Goal: Task Accomplishment & Management: Complete application form

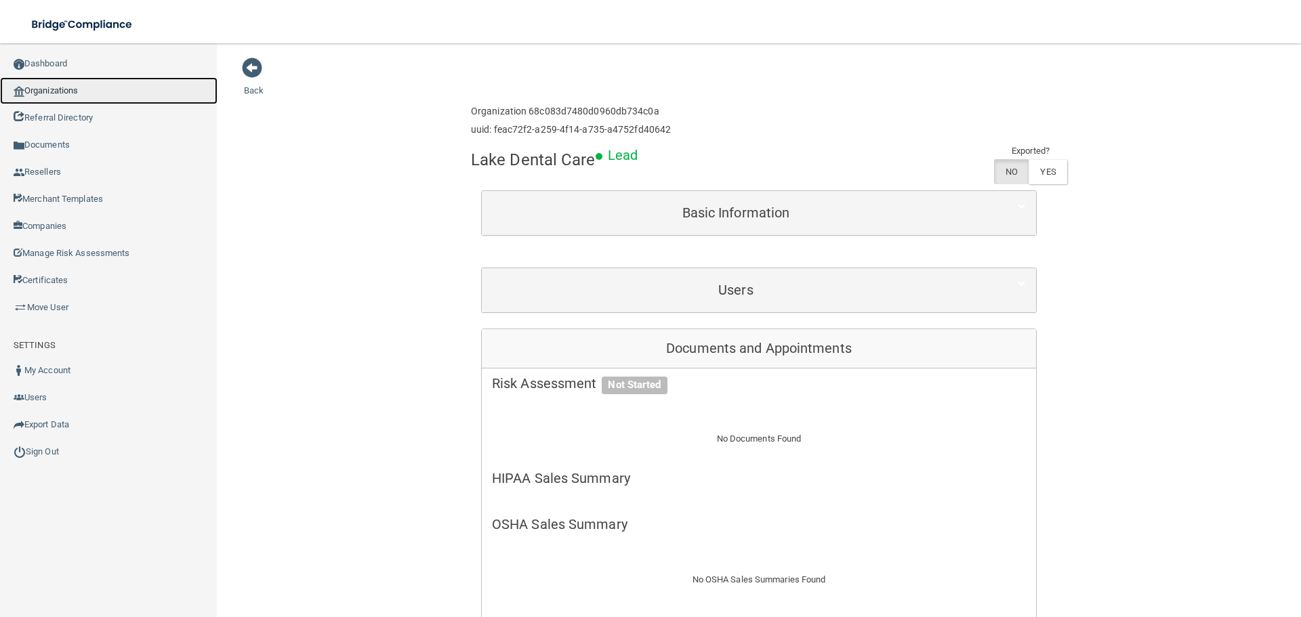
click at [73, 95] on link "Organizations" at bounding box center [109, 90] width 218 height 27
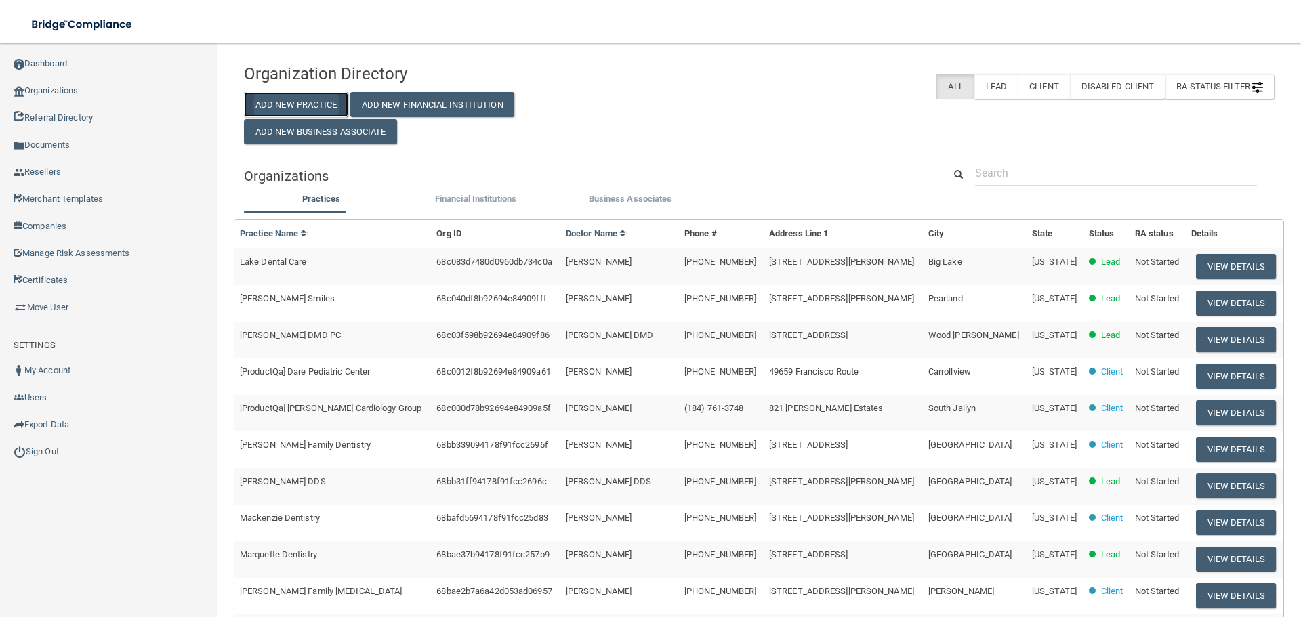
click at [326, 98] on button "Add New Practice" at bounding box center [296, 104] width 104 height 25
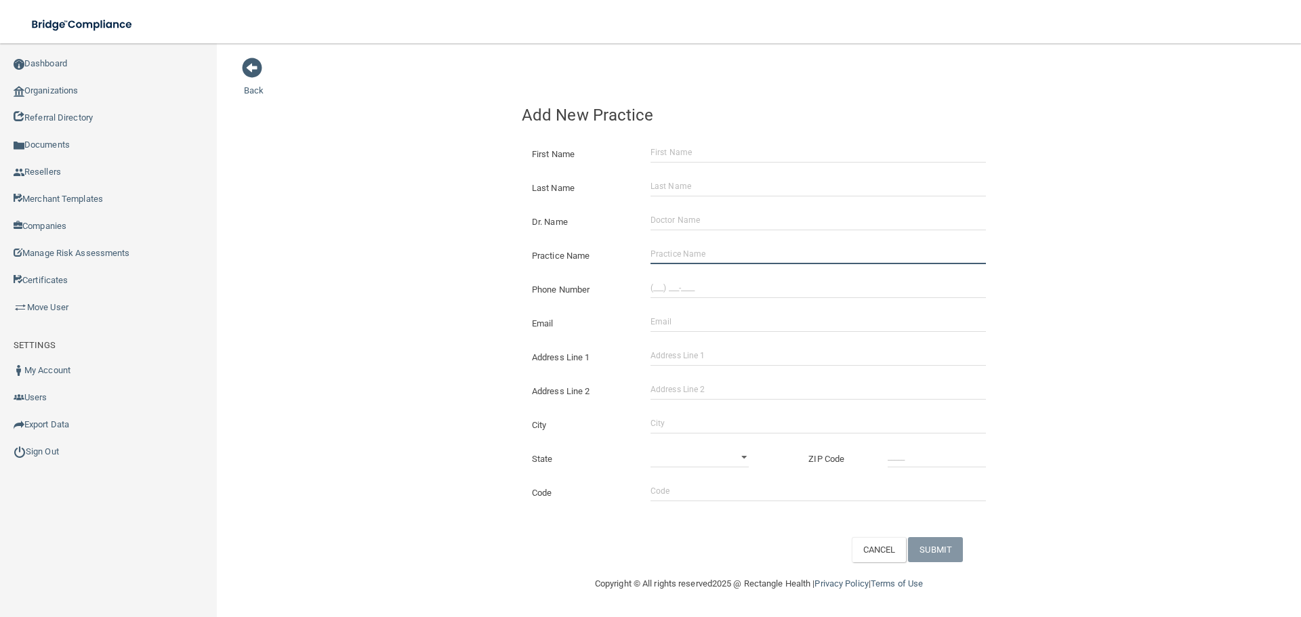
drag, startPoint x: 682, startPoint y: 250, endPoint x: 665, endPoint y: 252, distance: 17.1
click at [682, 250] on input "Practice Name" at bounding box center [818, 254] width 335 height 20
paste input "Dental Aid- [GEOGRAPHIC_DATA]"
type input "Dental Aid- [GEOGRAPHIC_DATA]"
click at [728, 344] on div "Address Line 1" at bounding box center [759, 352] width 495 height 34
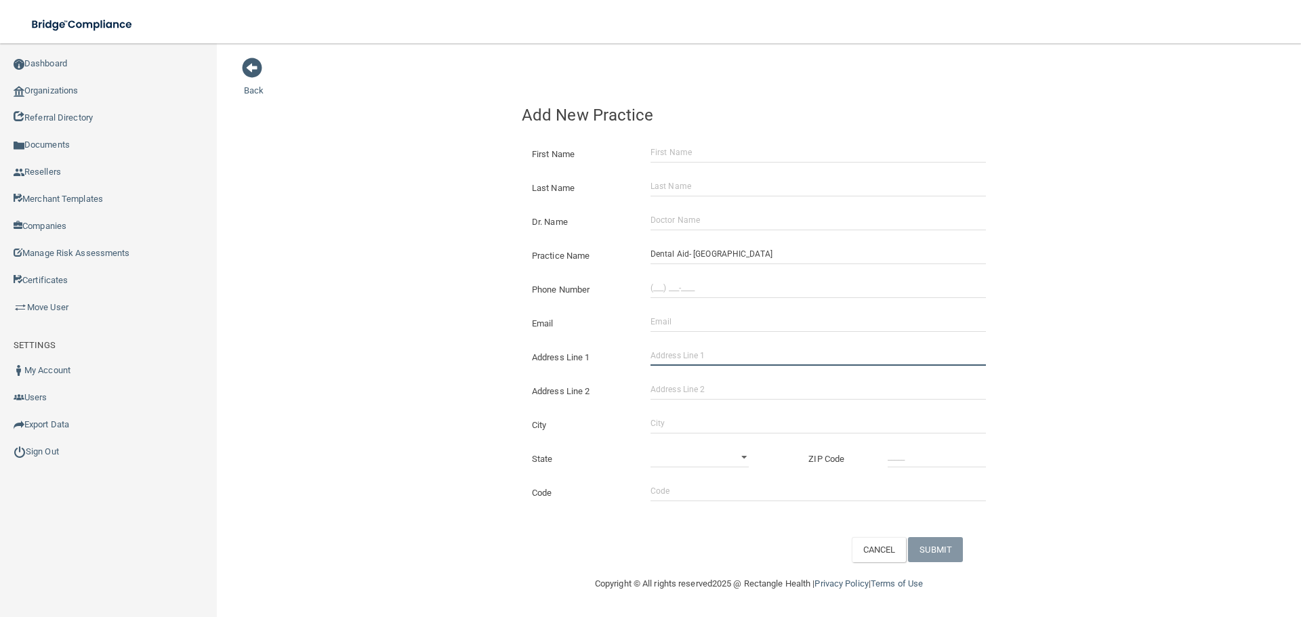
click at [720, 350] on input "Address Line 1" at bounding box center [818, 356] width 335 height 20
paste input "[STREET_ADDRESS]"
drag, startPoint x: 747, startPoint y: 358, endPoint x: 729, endPoint y: 359, distance: 17.6
click at [724, 359] on input "[STREET_ADDRESS]" at bounding box center [818, 356] width 335 height 20
type input "[STREET_ADDRESS]"
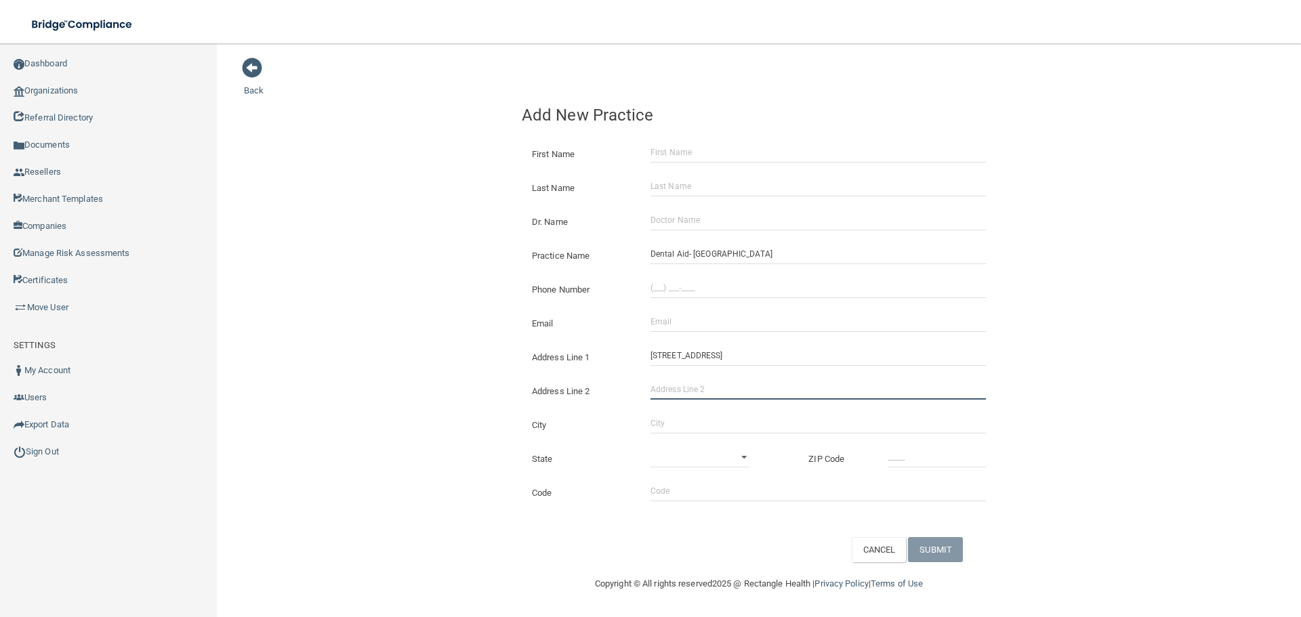
paste input "ste C"
click at [728, 394] on input "Address Line 2" at bounding box center [818, 389] width 335 height 20
type input "ste C"
click at [674, 417] on input "City" at bounding box center [818, 423] width 335 height 20
type input "V"
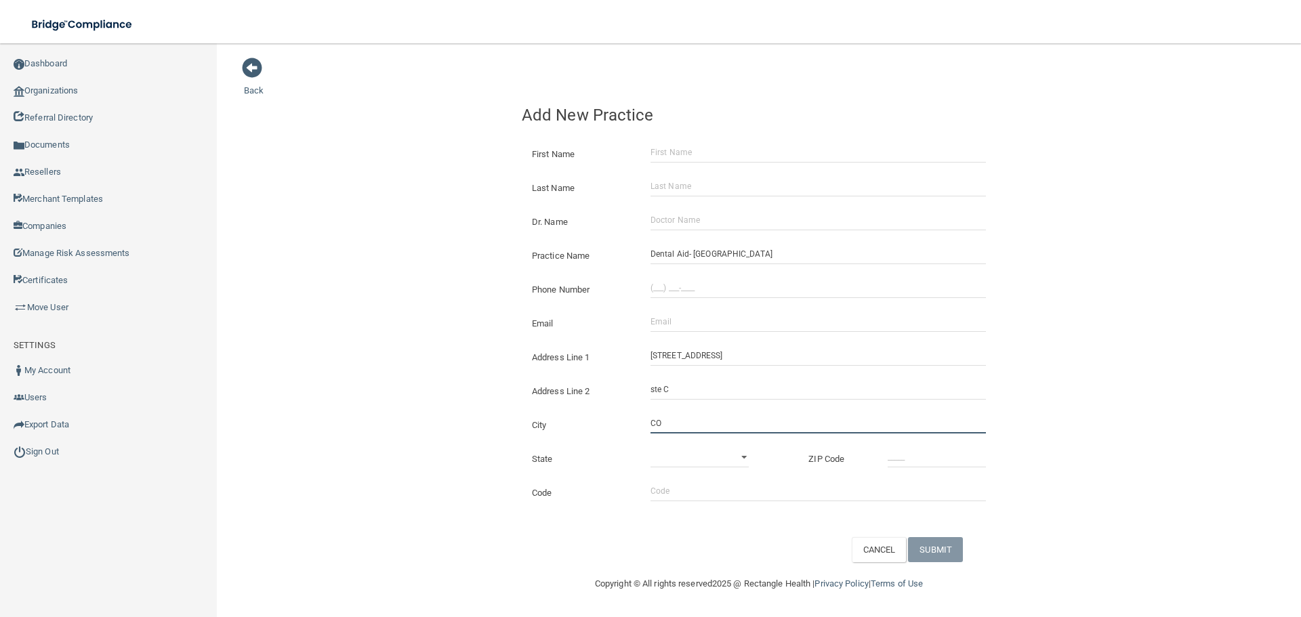
type input "C"
type input "[GEOGRAPHIC_DATA]"
click at [739, 468] on select "[US_STATE] [US_STATE] [US_STATE] [US_STATE] [US_STATE] [US_STATE] [US_STATE] [U…" at bounding box center [700, 457] width 98 height 20
select select "5"
click at [651, 447] on select "[US_STATE] [US_STATE] [US_STATE] [US_STATE] [US_STATE] [US_STATE] [US_STATE] [U…" at bounding box center [700, 457] width 98 height 20
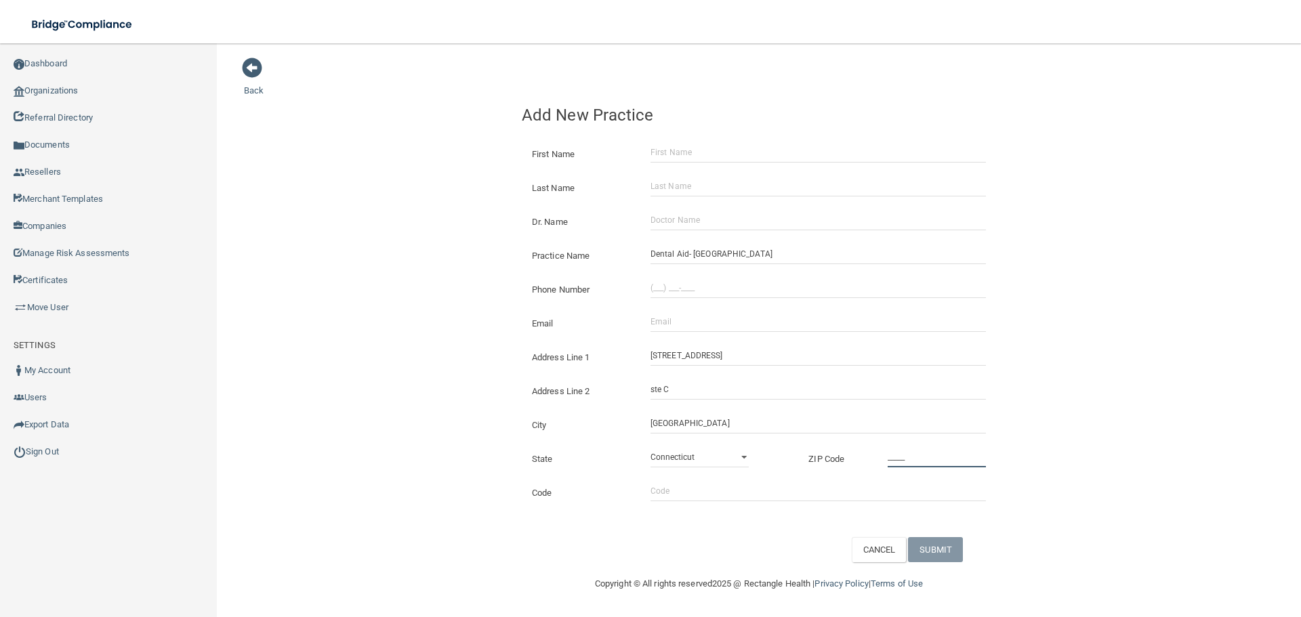
click at [964, 459] on input "_____" at bounding box center [937, 457] width 98 height 20
type input "80305"
type input "(___) ___-____"
click at [722, 283] on input "(___) ___-____" at bounding box center [818, 288] width 335 height 20
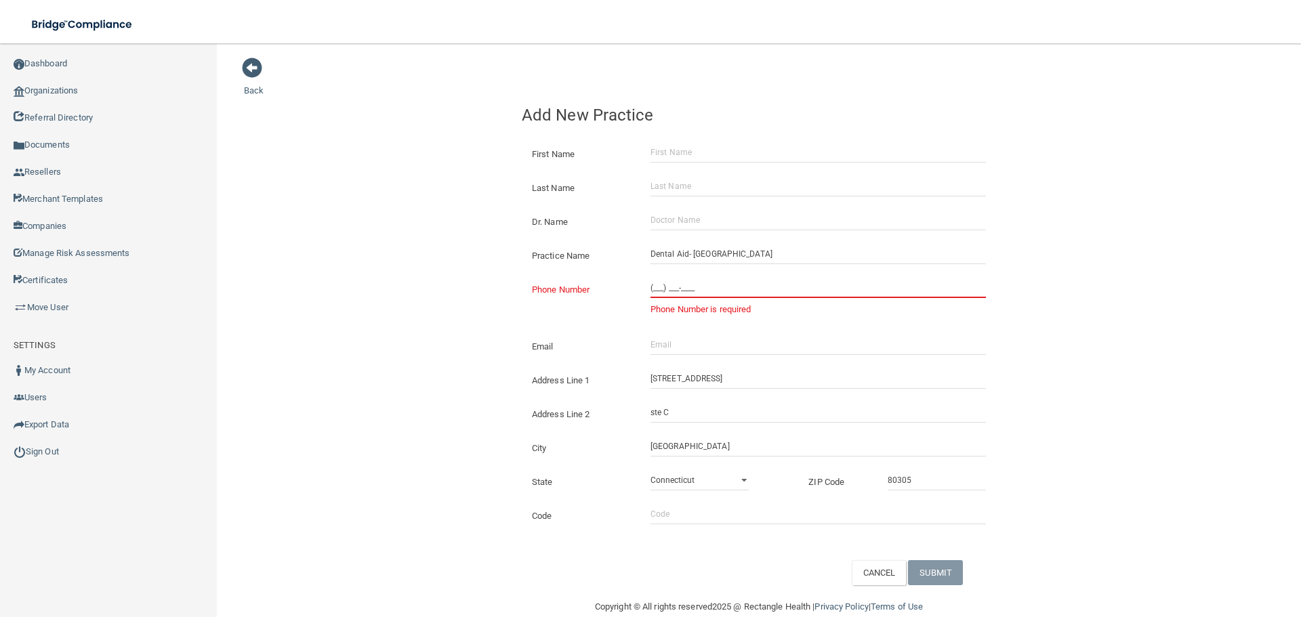
drag, startPoint x: 715, startPoint y: 291, endPoint x: 693, endPoint y: 291, distance: 22.4
click at [715, 291] on input "(___) ___-____" at bounding box center [818, 288] width 335 height 20
paste input "303) 499-7072"
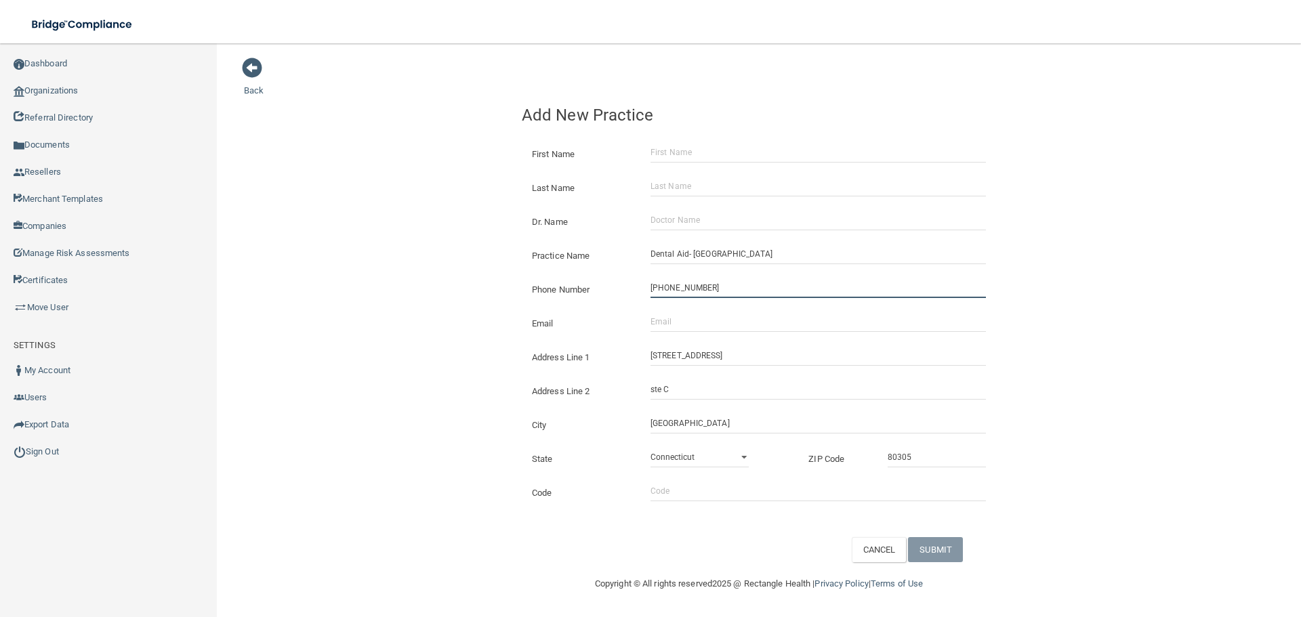
type input "[PHONE_NUMBER]"
click at [380, 261] on div "Back Add New Practice First Name Last Name Dr. Name Practice Name Dental Aid- […" at bounding box center [759, 310] width 1030 height 506
drag, startPoint x: 681, startPoint y: 318, endPoint x: 665, endPoint y: 319, distance: 15.6
click at [681, 318] on input "Email" at bounding box center [818, 322] width 335 height 20
paste input "[EMAIL_ADDRESS][DOMAIN_NAME]"
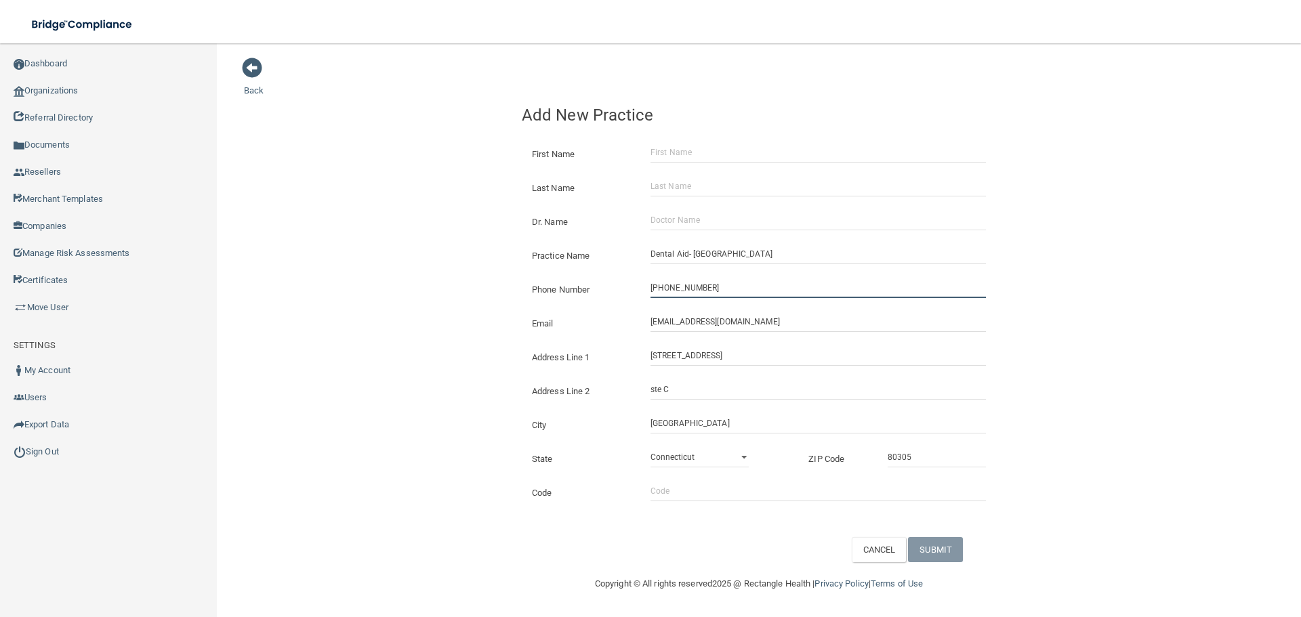
click at [440, 302] on div "Back Add New Practice First Name Last Name Dr. Name Practice Name Dental Aid- […" at bounding box center [759, 310] width 1030 height 506
click at [697, 203] on div "Dr. Name" at bounding box center [759, 217] width 495 height 34
click at [694, 323] on input "[EMAIL_ADDRESS][DOMAIN_NAME]" at bounding box center [818, 322] width 335 height 20
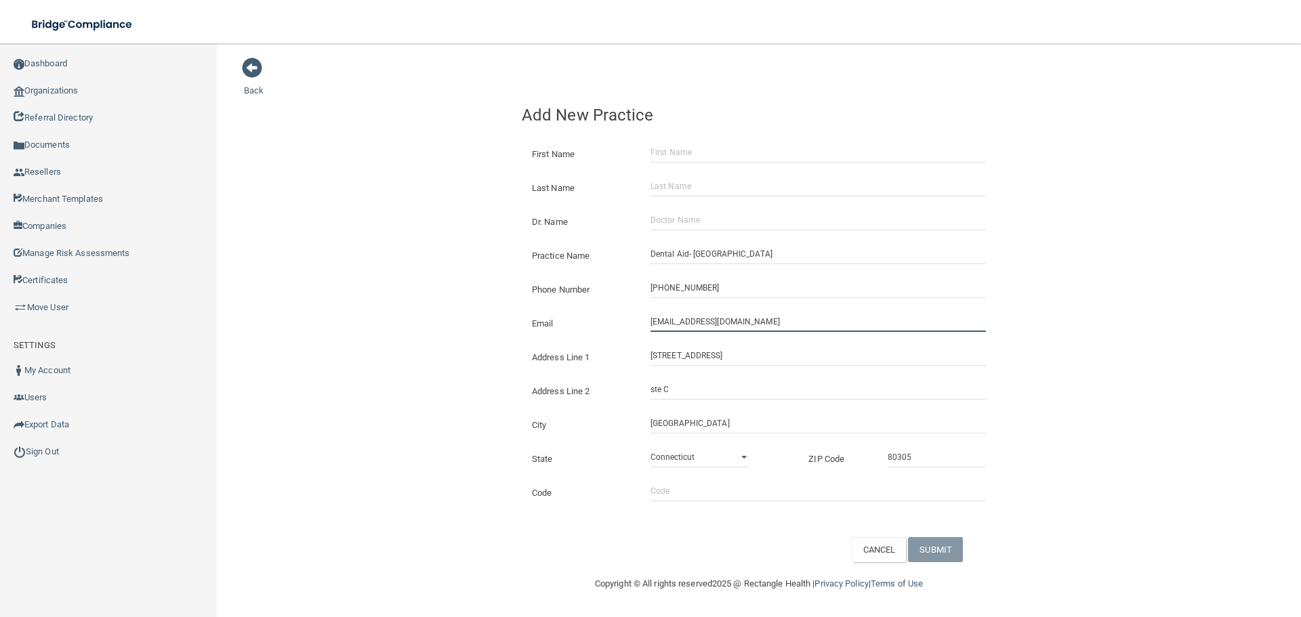
paste input "[EMAIL_ADDRESS][DOMAIN_NAME]"
type input "[EMAIL_ADDRESS][DOMAIN_NAME]"
click at [470, 302] on div "Back Add New Practice First Name Last Name Dr. Name Practice Name Dental Aid- […" at bounding box center [759, 310] width 1030 height 506
click at [644, 140] on div "First Name" at bounding box center [759, 149] width 495 height 34
drag, startPoint x: 662, startPoint y: 144, endPoint x: 676, endPoint y: 146, distance: 13.8
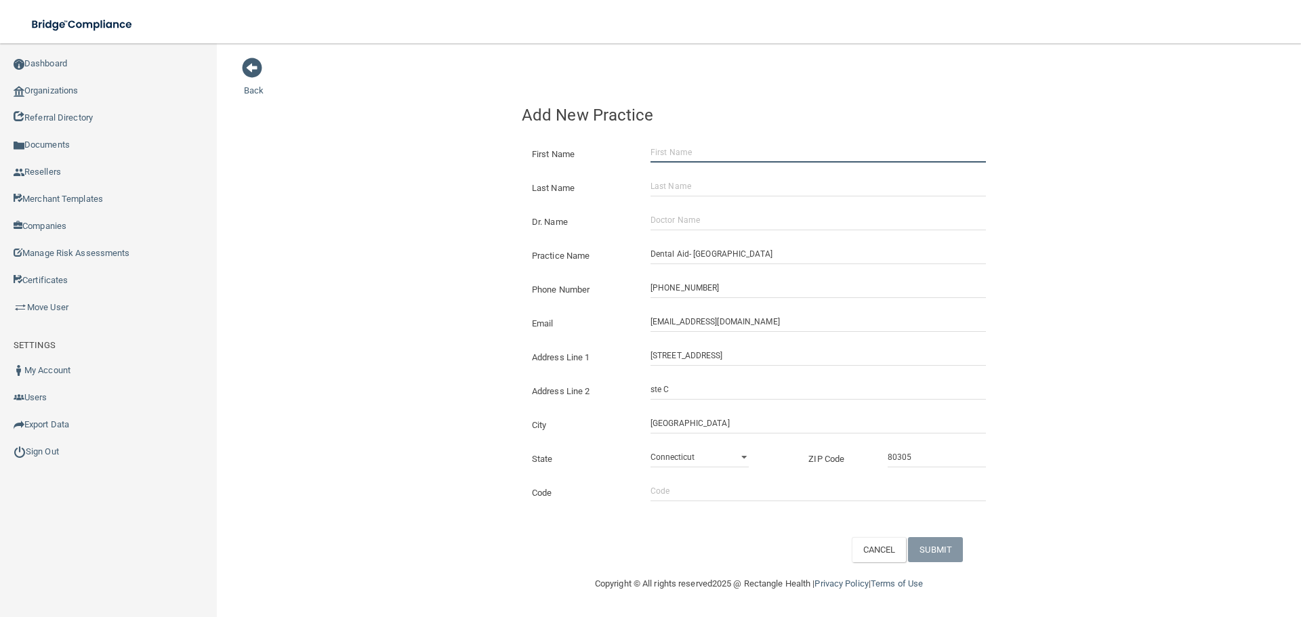
click at [662, 144] on input "First Name" at bounding box center [818, 152] width 335 height 20
paste input "[PERSON_NAME]"
click at [702, 154] on input "[PERSON_NAME]" at bounding box center [818, 152] width 335 height 20
type input "[PERSON_NAME]"
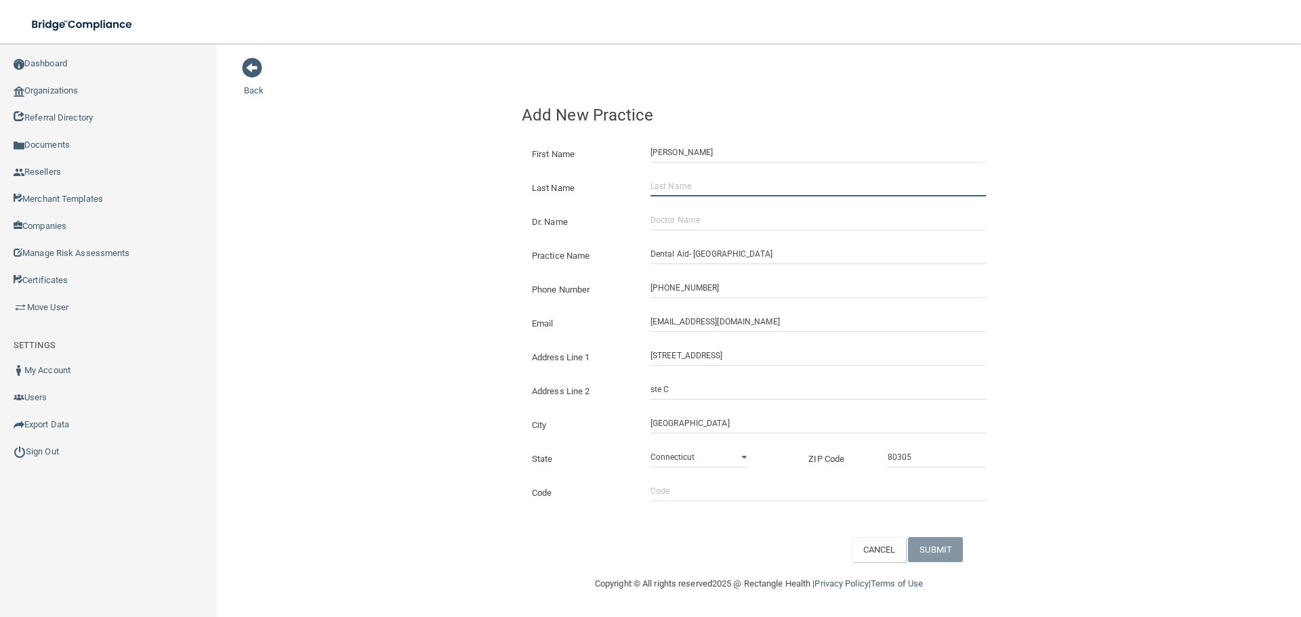
click at [694, 186] on input "Last Name" at bounding box center [818, 186] width 335 height 20
paste input "cornado"
type input "cornado"
click at [669, 224] on input "Dr. Name" at bounding box center [818, 220] width 335 height 20
paste input "[PERSON_NAME]"
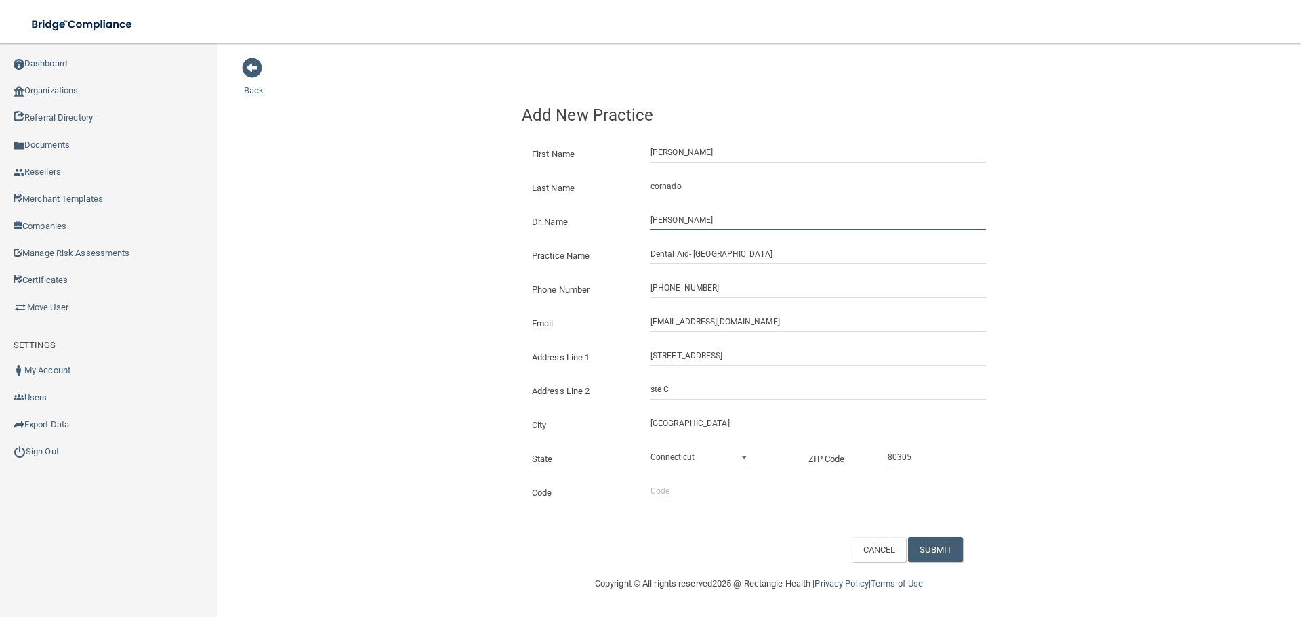
type input "[PERSON_NAME]"
click at [391, 297] on div "Back Add New Practice First Name [PERSON_NAME] Last Name [PERSON_NAME] Dr. Name…" at bounding box center [759, 310] width 1030 height 506
click at [942, 552] on button "SUBMIT" at bounding box center [935, 549] width 55 height 25
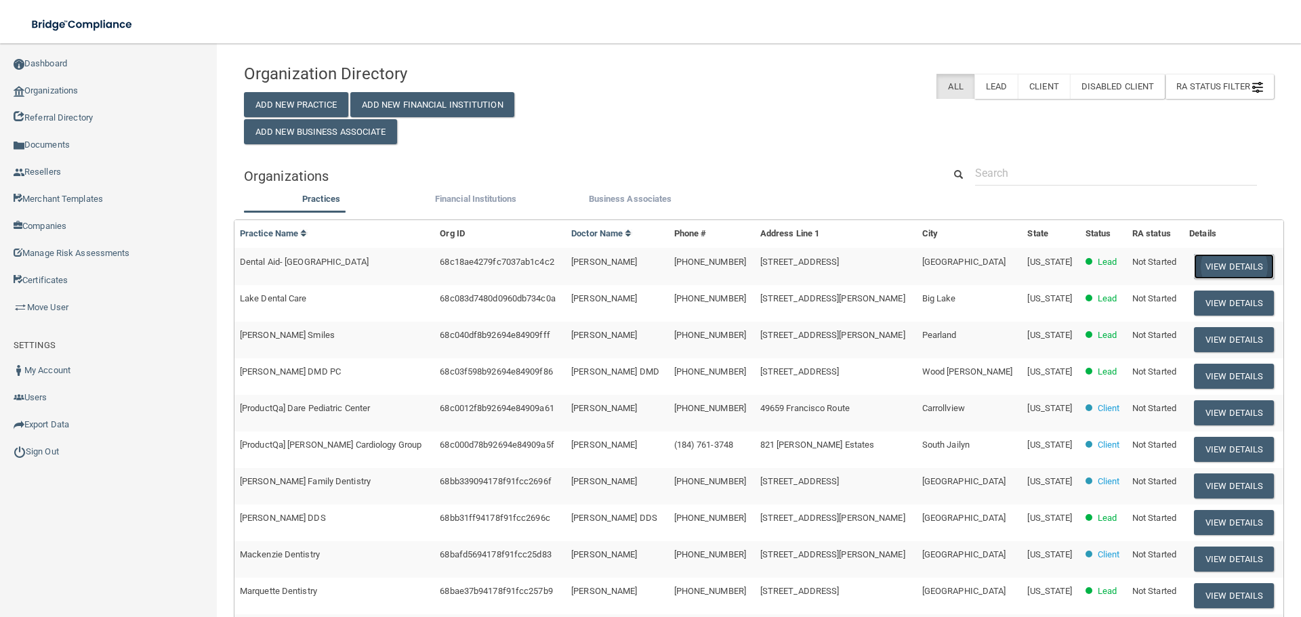
click at [1251, 270] on button "View Details" at bounding box center [1234, 266] width 80 height 25
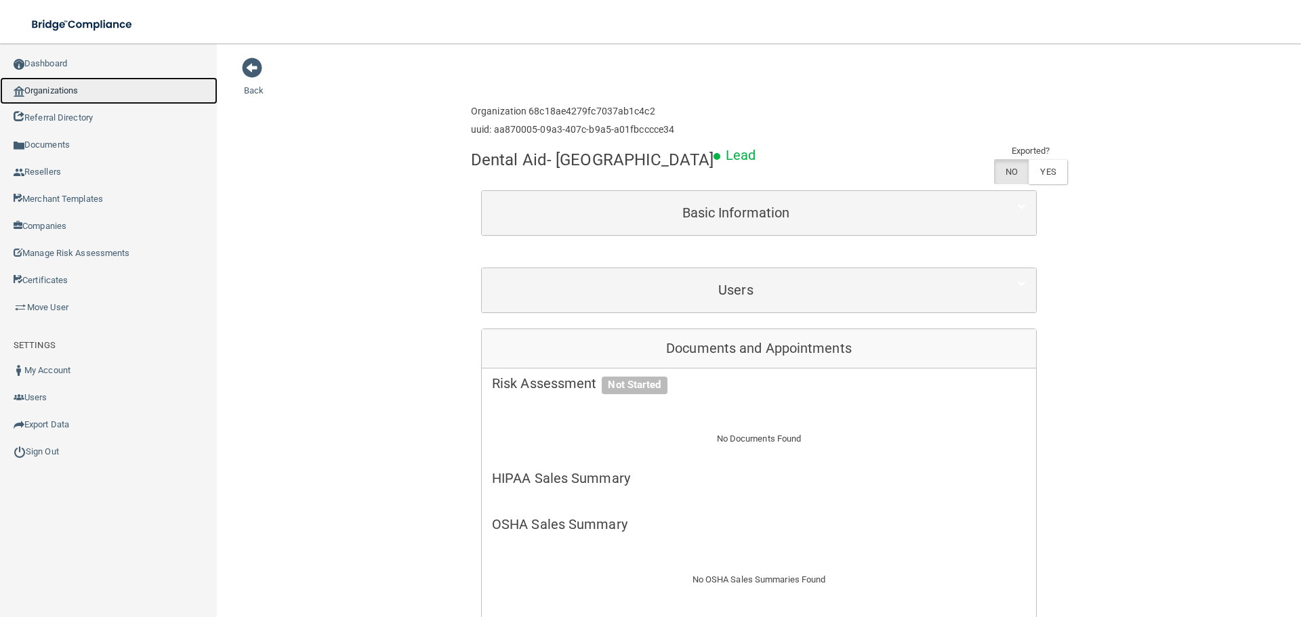
click at [78, 90] on link "Organizations" at bounding box center [109, 90] width 218 height 27
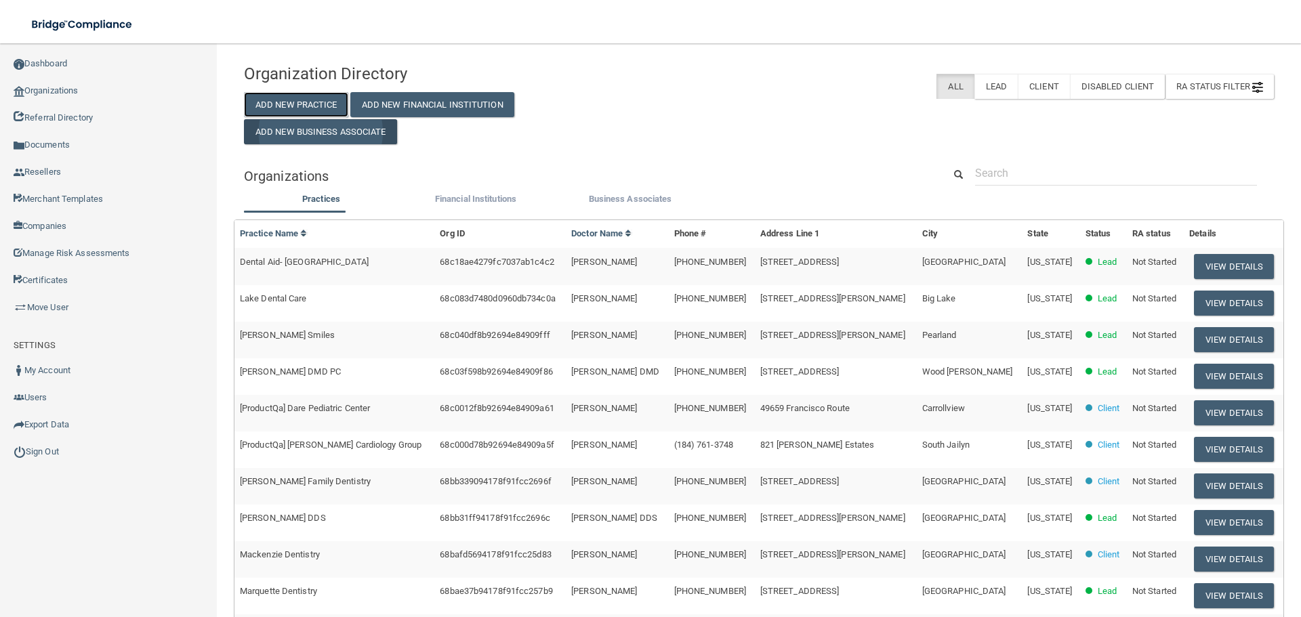
drag, startPoint x: 314, startPoint y: 108, endPoint x: 361, endPoint y: 138, distance: 56.4
click at [314, 108] on button "Add New Practice" at bounding box center [296, 104] width 104 height 25
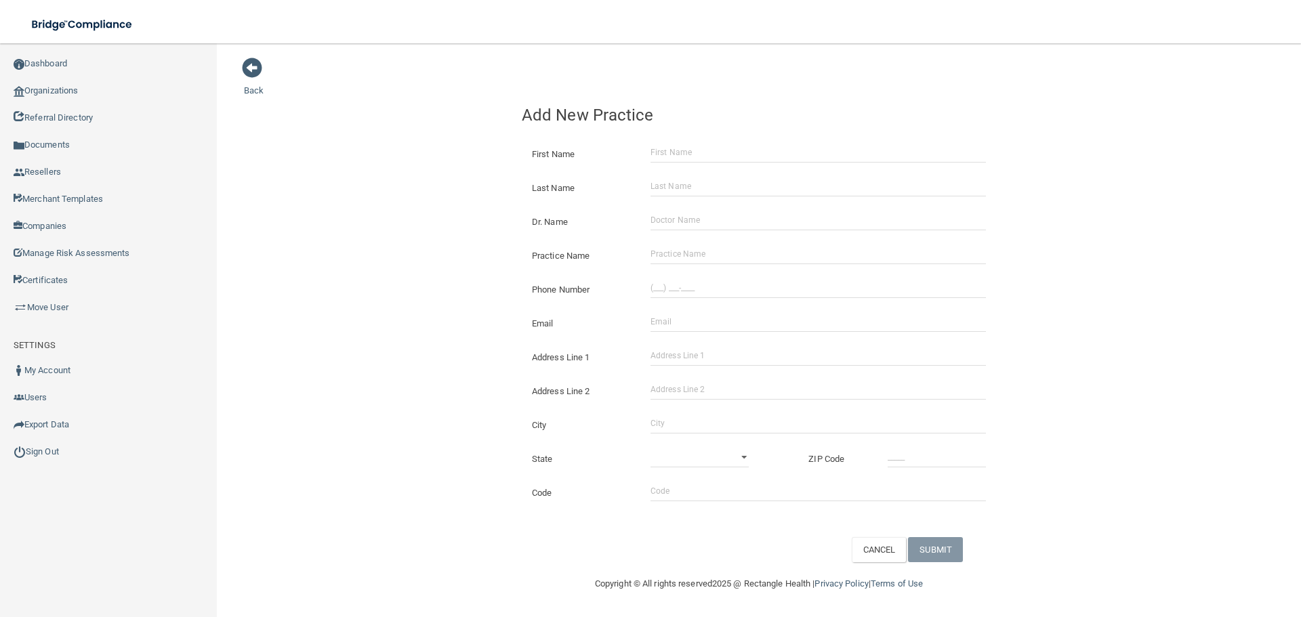
click at [729, 299] on div "Phone Number" at bounding box center [759, 285] width 495 height 34
click at [727, 276] on div "Phone Number" at bounding box center [759, 285] width 495 height 34
drag, startPoint x: 647, startPoint y: 307, endPoint x: 663, endPoint y: 303, distance: 16.8
click at [657, 306] on div "Email The email address is already taken" at bounding box center [759, 319] width 495 height 34
click at [684, 293] on input "(___) ___-____" at bounding box center [818, 288] width 335 height 20
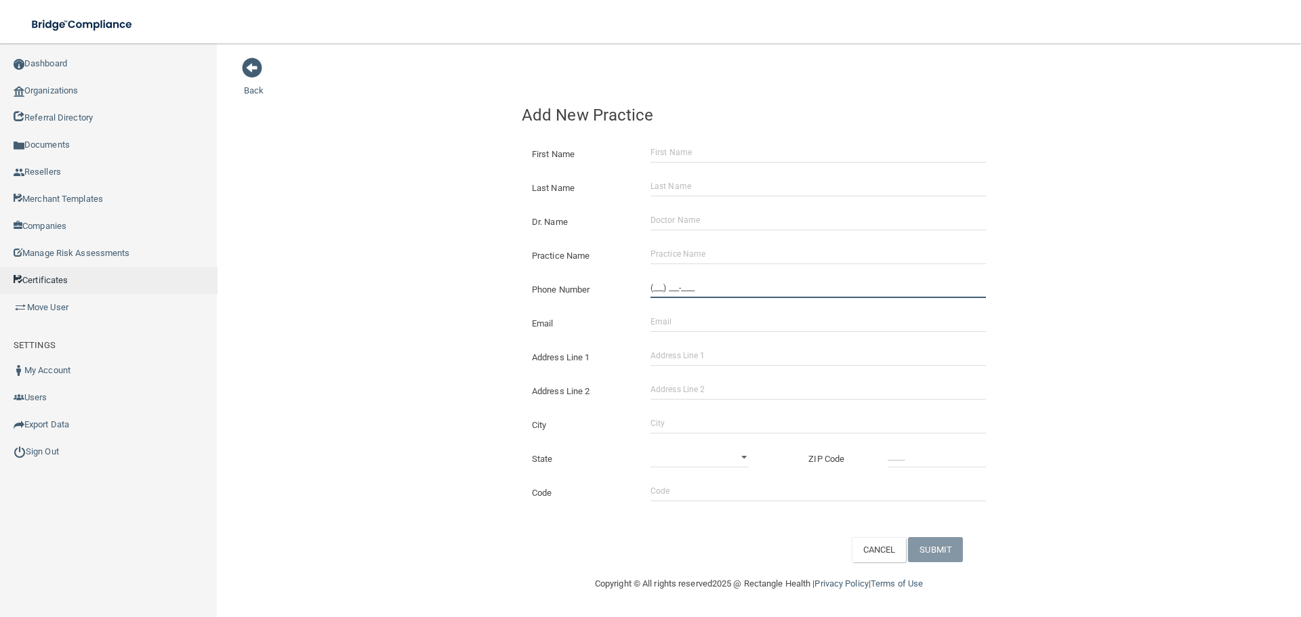
paste input "tel"
type input "(___) ___-____"
click at [686, 290] on input "(___) ___-____" at bounding box center [818, 288] width 335 height 20
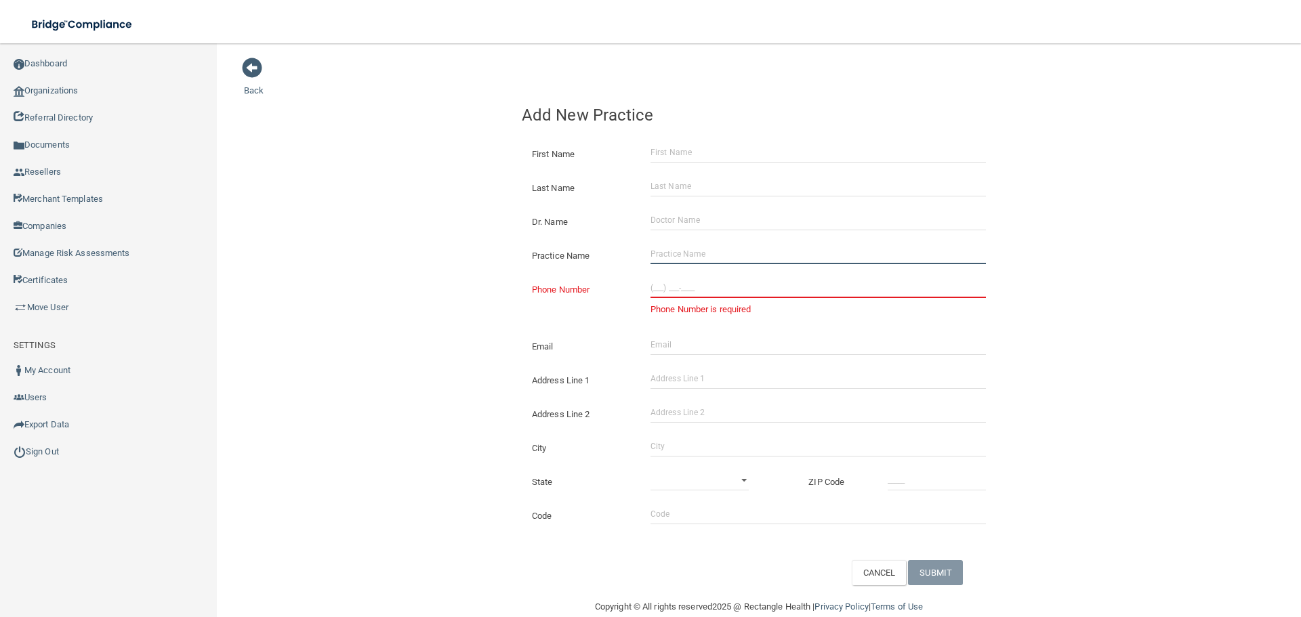
drag, startPoint x: 684, startPoint y: 256, endPoint x: 505, endPoint y: 242, distance: 179.5
click at [683, 255] on input "Practice Name" at bounding box center [818, 254] width 335 height 20
paste input "Dental Aid- [GEOGRAPHIC_DATA]"
type input "Dental Aid- [GEOGRAPHIC_DATA]"
click at [693, 297] on input "(___) ___-____" at bounding box center [818, 288] width 335 height 20
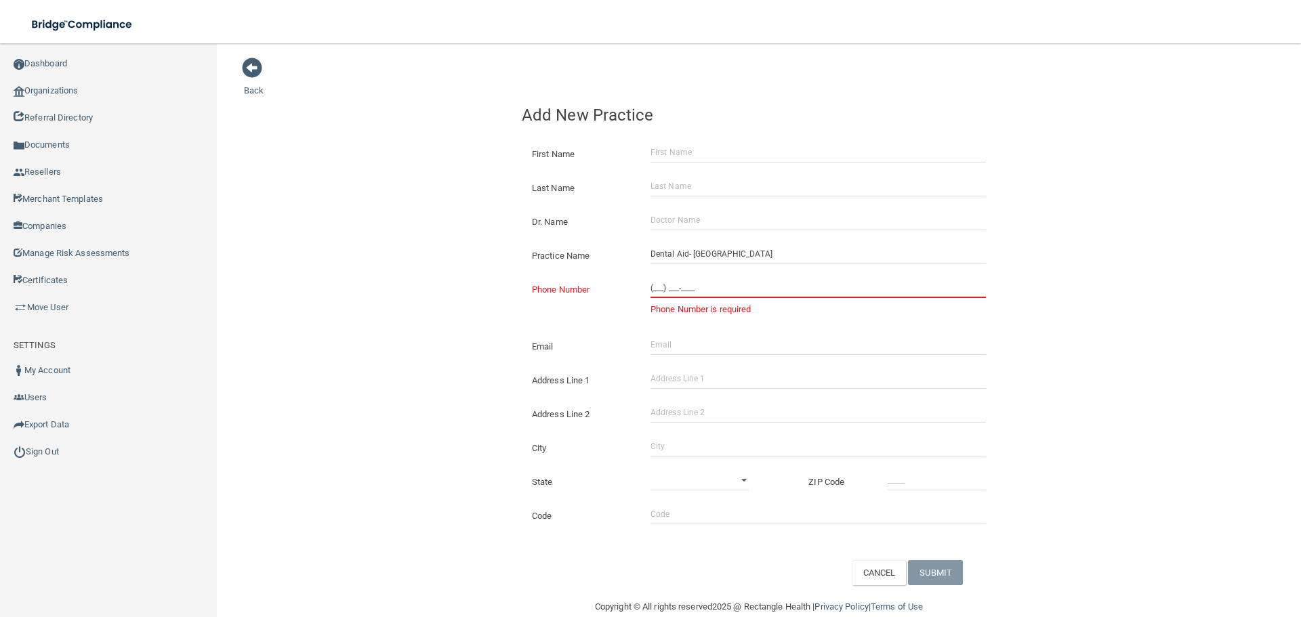
click at [693, 286] on input "(___) ___-____" at bounding box center [818, 288] width 335 height 20
paste input "303) 682-2619"
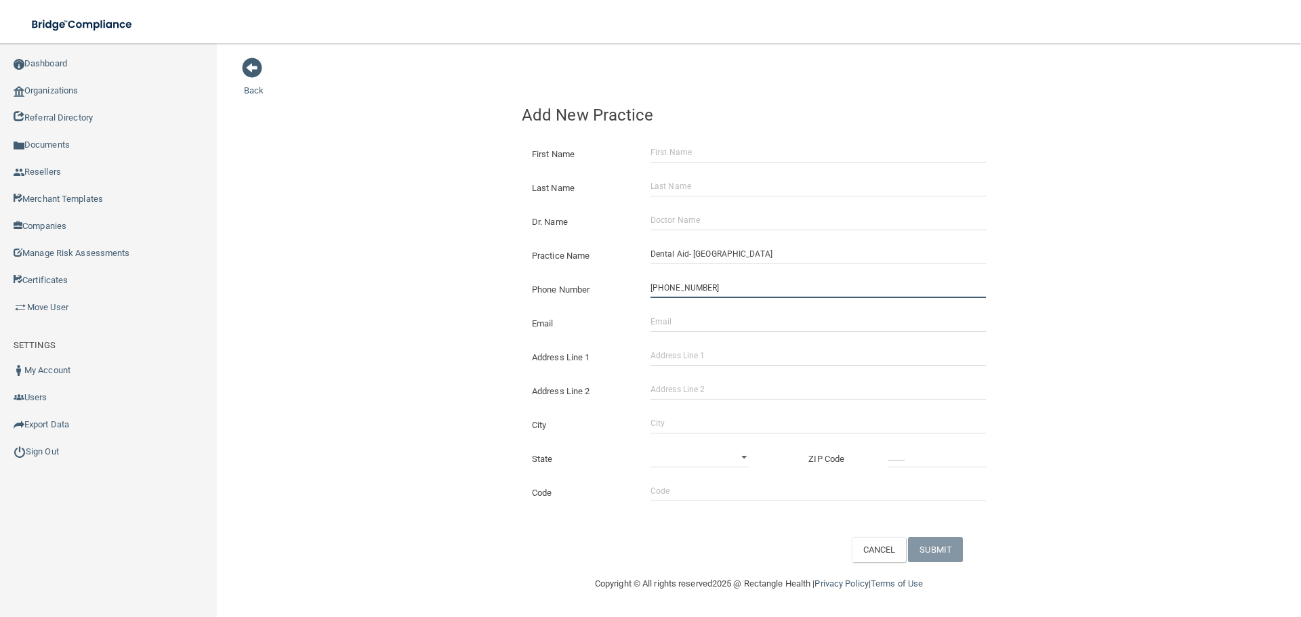
type input "[PHONE_NUMBER]"
click at [469, 263] on div "Back Add New Practice First Name Last Name Dr. Name Practice Name Dental Aid- […" at bounding box center [759, 310] width 1030 height 506
click at [737, 355] on input "Address Line 1" at bounding box center [818, 356] width 335 height 20
paste input "[STREET_ADDRESS]"
type input "[STREET_ADDRESS]"
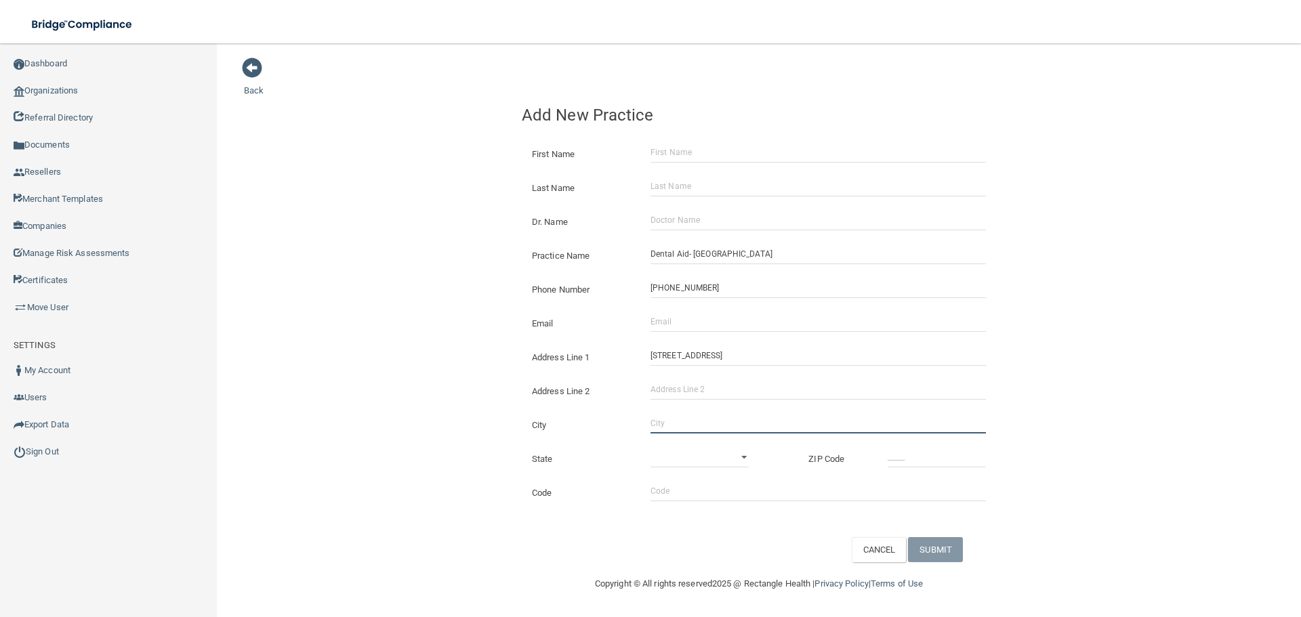
click at [688, 424] on input "City" at bounding box center [818, 423] width 335 height 20
type input "Longmont"
click at [695, 457] on select "[US_STATE] [US_STATE] [US_STATE] [US_STATE] [US_STATE] [US_STATE] [US_STATE] [U…" at bounding box center [700, 457] width 98 height 20
select select "5"
click at [651, 447] on select "[US_STATE] [US_STATE] [US_STATE] [US_STATE] [US_STATE] [US_STATE] [US_STATE] [U…" at bounding box center [700, 457] width 98 height 20
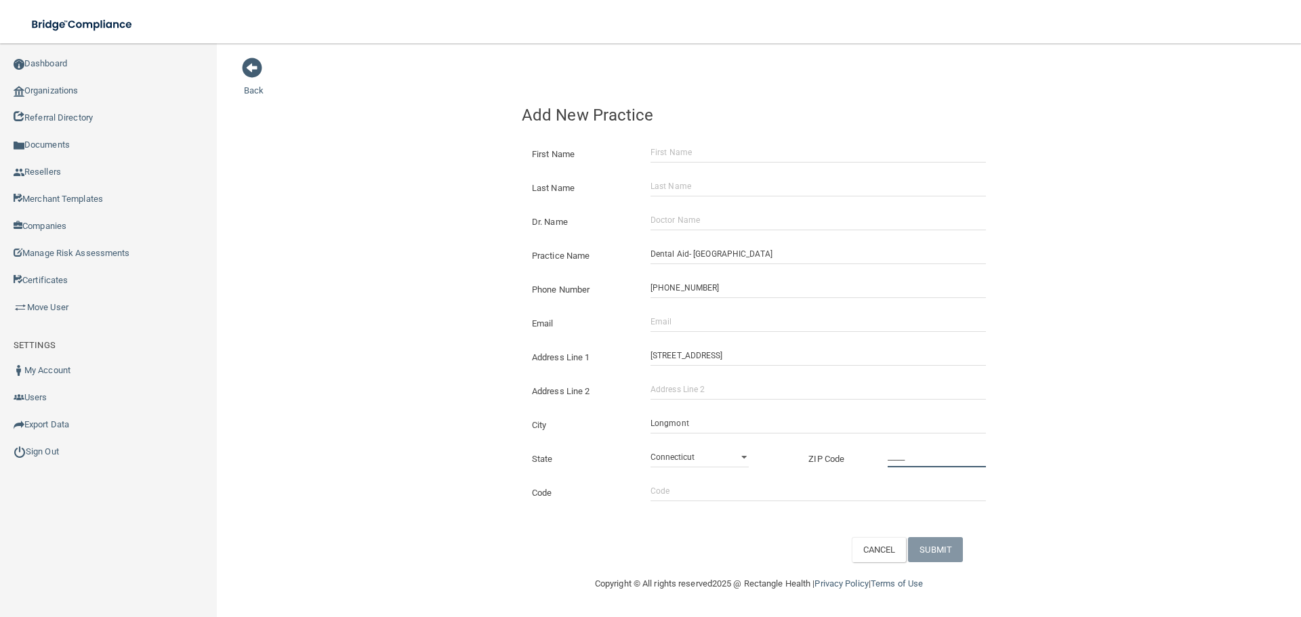
click at [924, 466] on input "_____" at bounding box center [937, 457] width 98 height 20
type input "80501"
click at [668, 323] on input "Email" at bounding box center [818, 322] width 335 height 20
paste input "[EMAIL_ADDRESS][DOMAIN_NAME]"
type input "[EMAIL_ADDRESS][DOMAIN_NAME]"
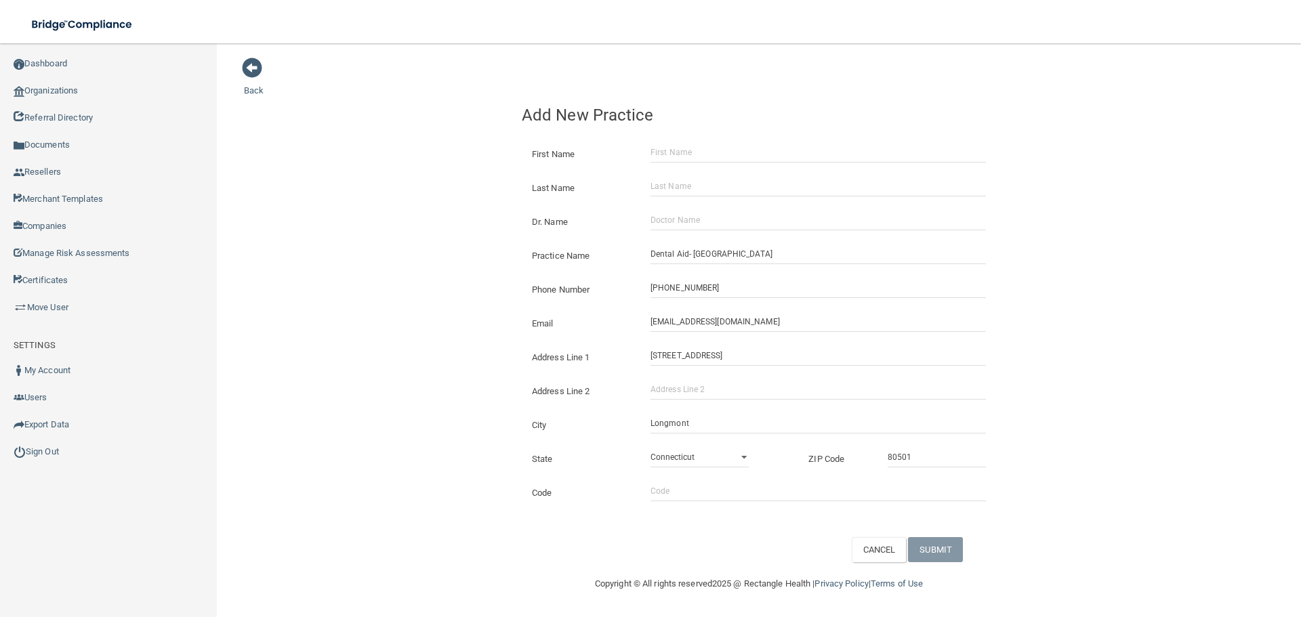
drag, startPoint x: 405, startPoint y: 323, endPoint x: 237, endPoint y: 340, distance: 168.3
click at [405, 323] on div "Back Add New Practice First Name Last Name Dr. Name Practice Name Dental Aid- […" at bounding box center [759, 310] width 1030 height 506
click at [679, 131] on div "Add New Practice First Name Last Name Dr. Name Practice Name Dental Aid- [GEOGR…" at bounding box center [759, 330] width 495 height 463
drag, startPoint x: 676, startPoint y: 141, endPoint x: 681, endPoint y: 154, distance: 14.0
click at [676, 143] on div "First Name" at bounding box center [759, 149] width 495 height 34
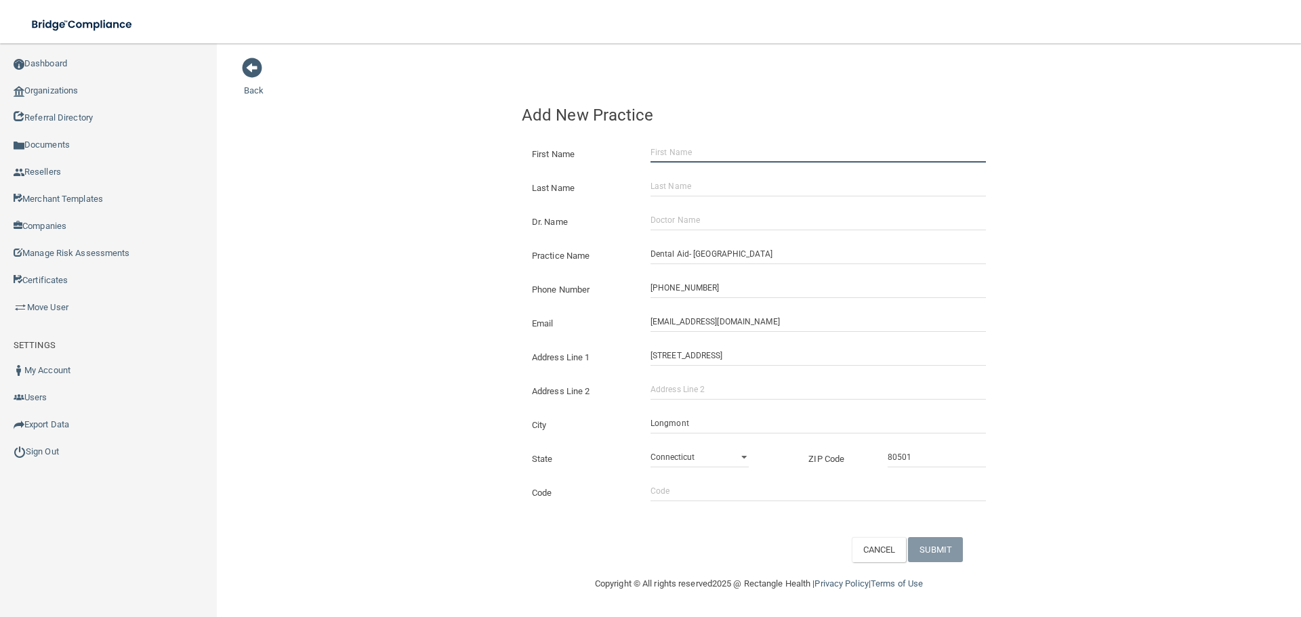
click at [681, 154] on input "First Name" at bounding box center [818, 152] width 335 height 20
paste input "[PERSON_NAME]"
click at [700, 152] on input "[PERSON_NAME]" at bounding box center [818, 152] width 335 height 20
type input "[PERSON_NAME]"
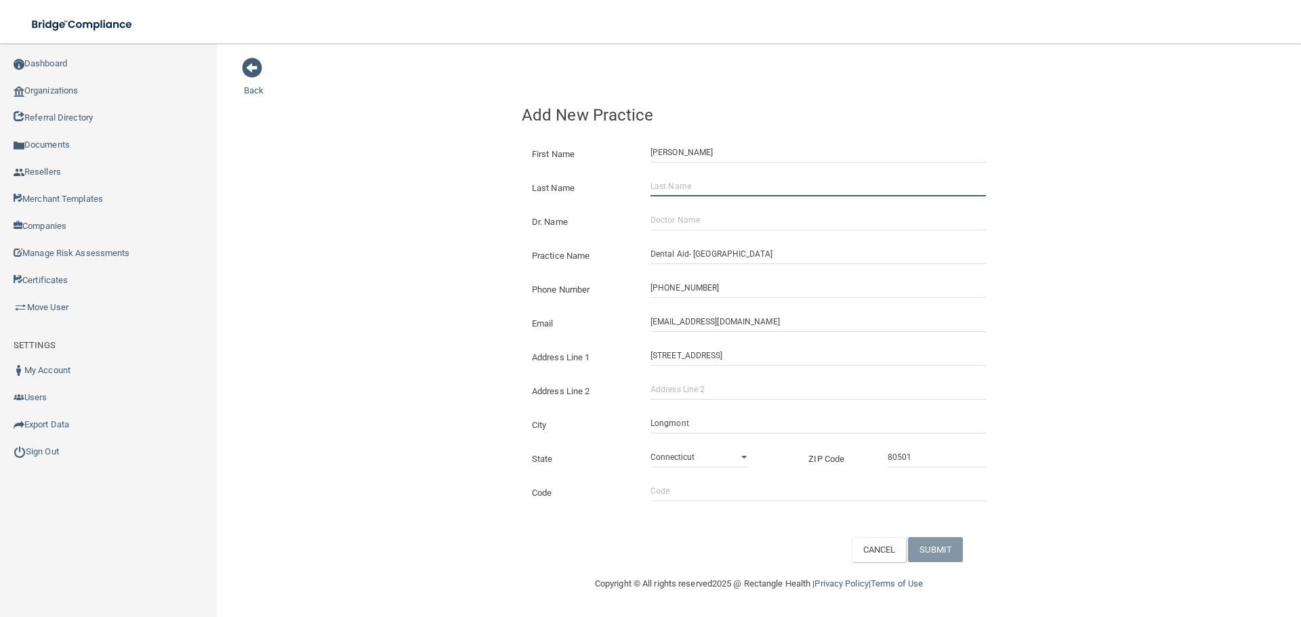
drag, startPoint x: 695, startPoint y: 185, endPoint x: 642, endPoint y: 184, distance: 52.9
click at [695, 185] on input "Last Name" at bounding box center [818, 186] width 335 height 20
paste input "Coronado"
type input "Coronado"
click at [686, 218] on input "Dr. Name" at bounding box center [818, 220] width 335 height 20
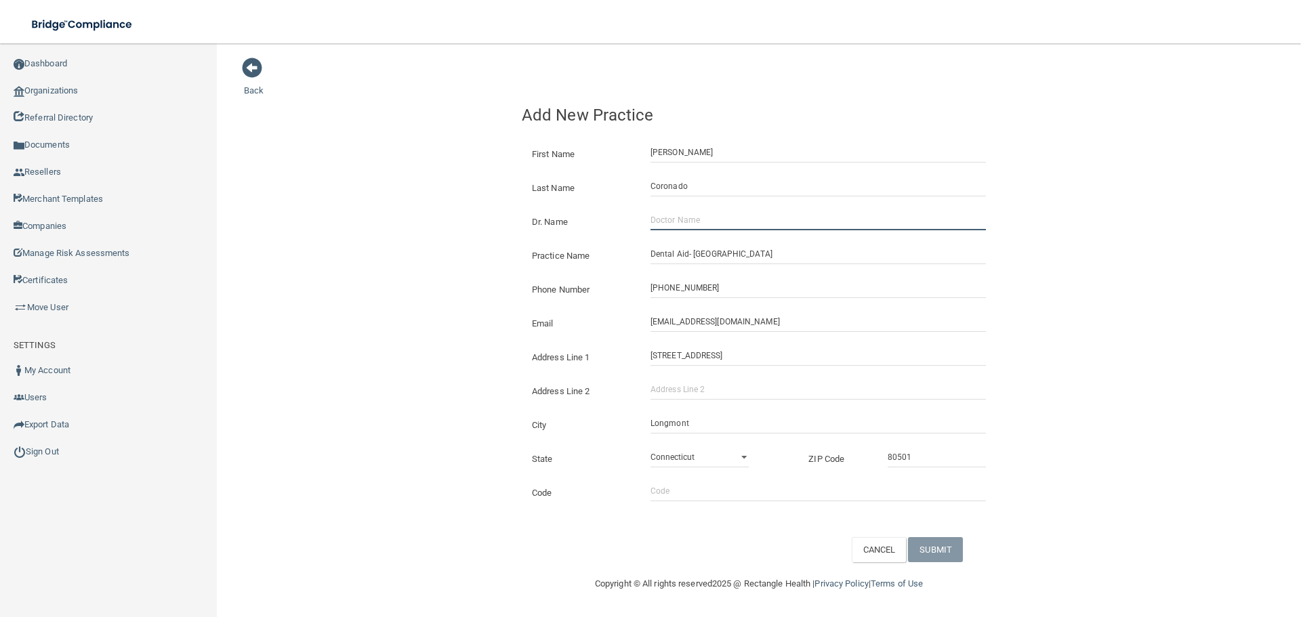
paste input "[PERSON_NAME]"
type input "[PERSON_NAME]"
click at [953, 543] on button "SUBMIT" at bounding box center [935, 549] width 55 height 25
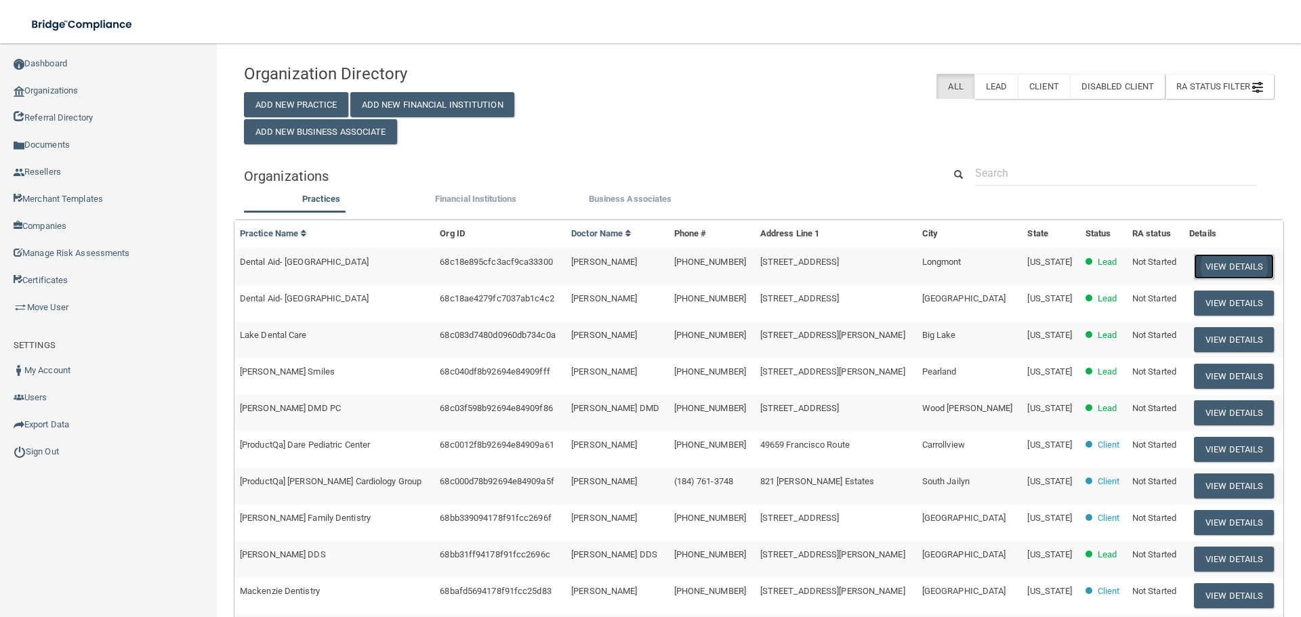
click at [1223, 268] on button "View Details" at bounding box center [1234, 266] width 80 height 25
